Goal: Find specific page/section: Find specific page/section

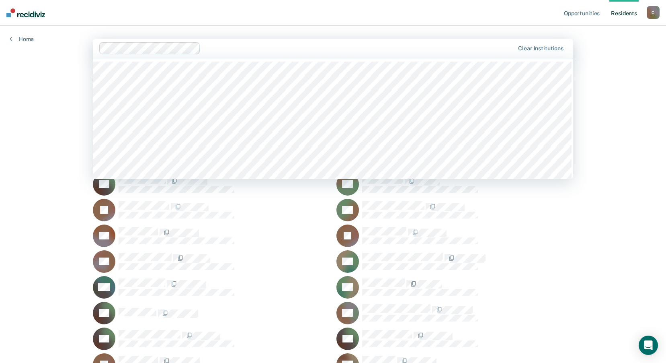
drag, startPoint x: 487, startPoint y: 47, endPoint x: 483, endPoint y: 48, distance: 4.6
click at [483, 47] on div at bounding box center [359, 47] width 310 height 9
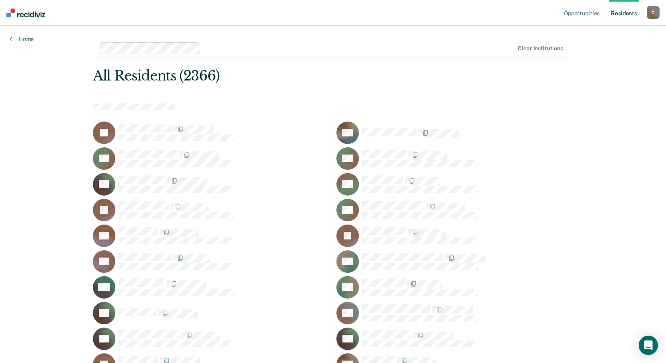
click at [393, 47] on div at bounding box center [358, 47] width 309 height 9
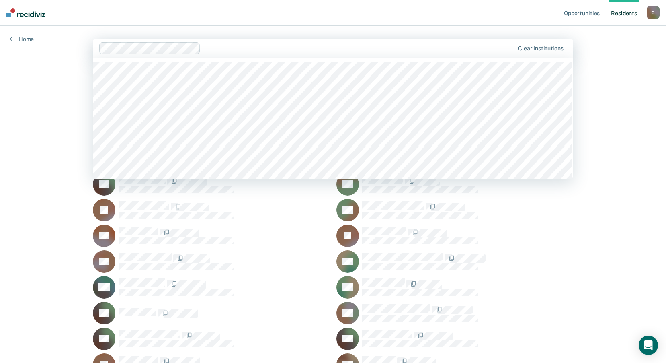
drag, startPoint x: 490, startPoint y: 46, endPoint x: 477, endPoint y: 27, distance: 23.1
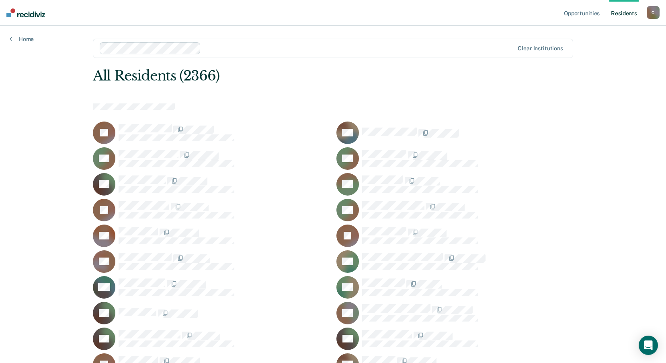
click at [468, 51] on div at bounding box center [358, 47] width 309 height 9
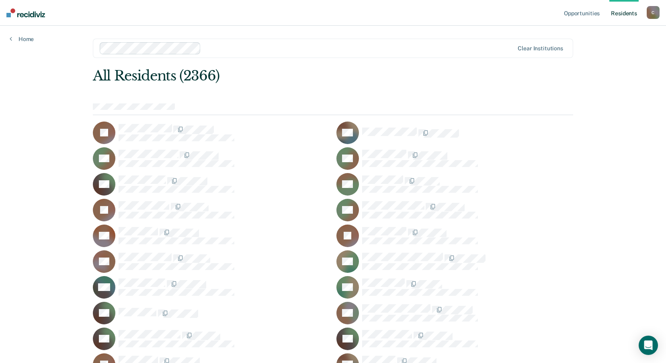
click at [622, 13] on link "Resident s" at bounding box center [623, 13] width 29 height 26
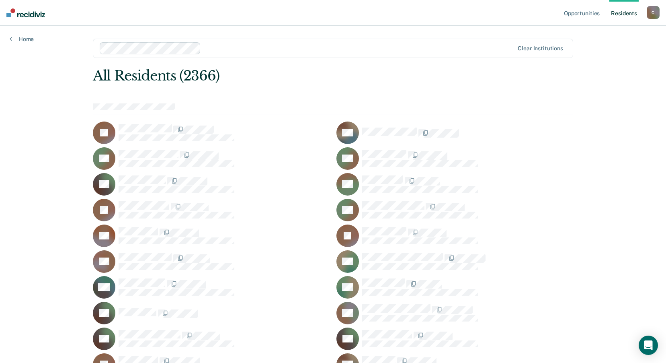
scroll to position [13116, 0]
